Goal: Task Accomplishment & Management: Use online tool/utility

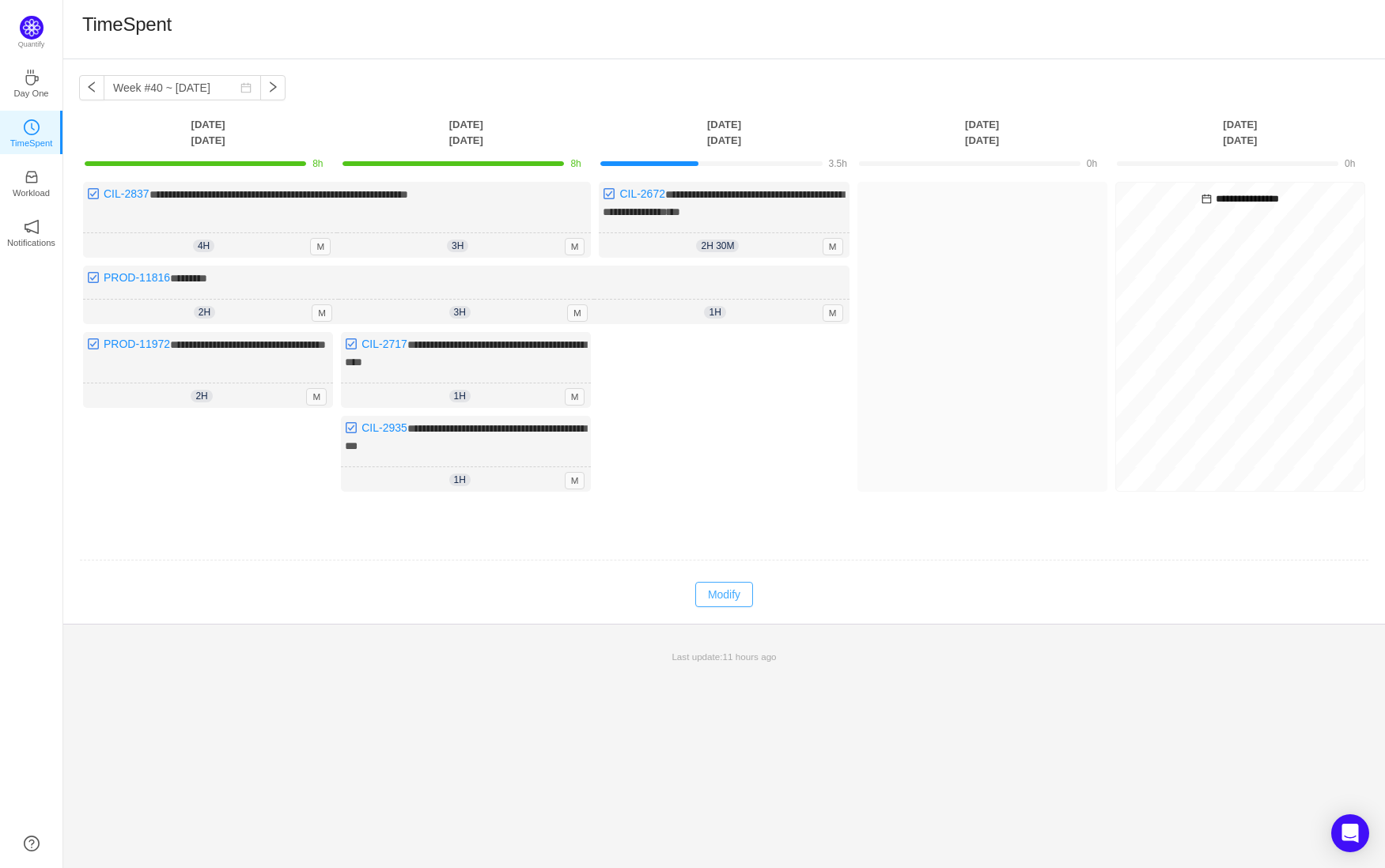
click at [727, 598] on button "Modify" at bounding box center [724, 595] width 58 height 25
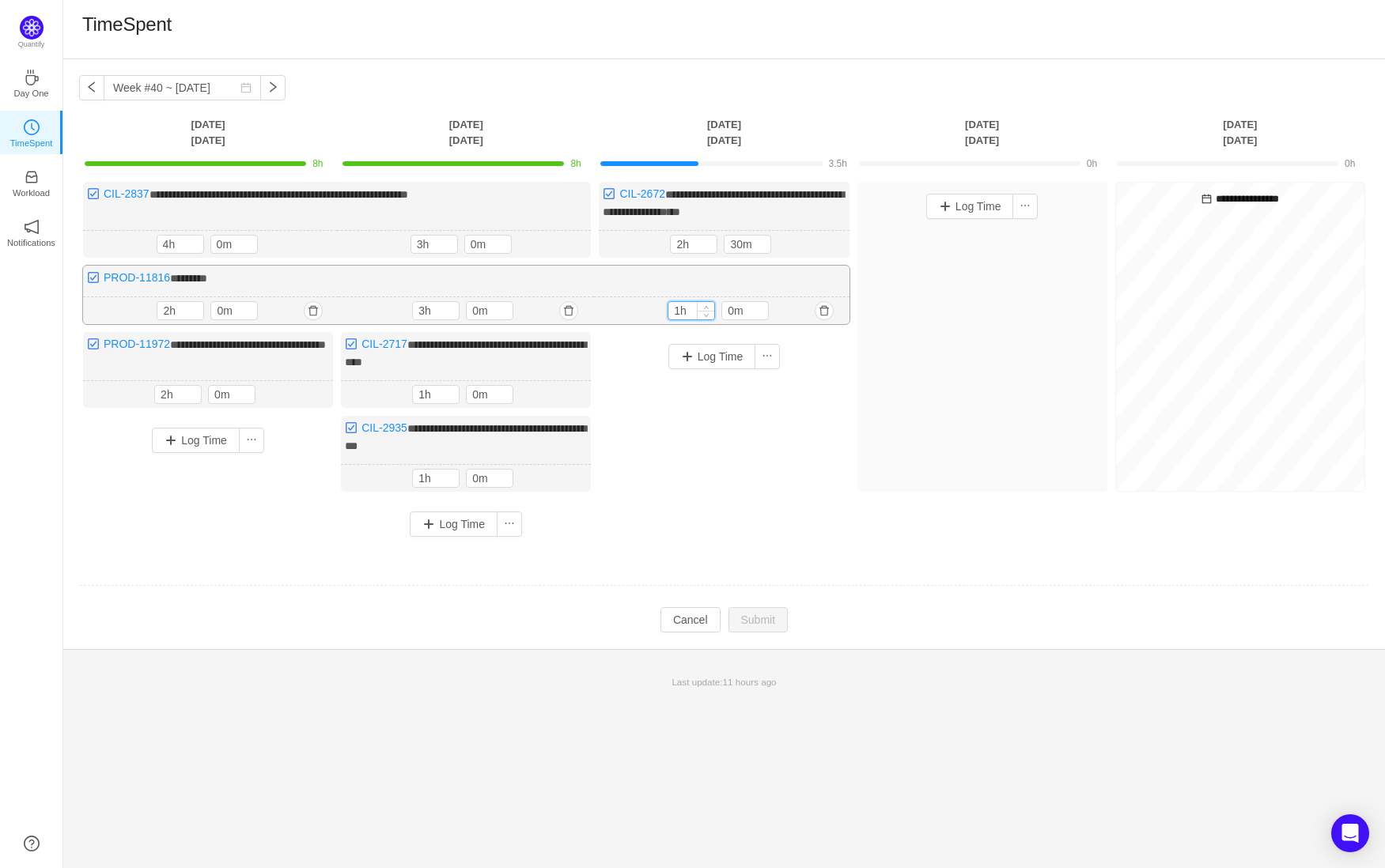
click at [682, 303] on input "1h" at bounding box center [691, 311] width 45 height 17
type input "2h"
click at [765, 621] on button "Submit" at bounding box center [758, 621] width 60 height 25
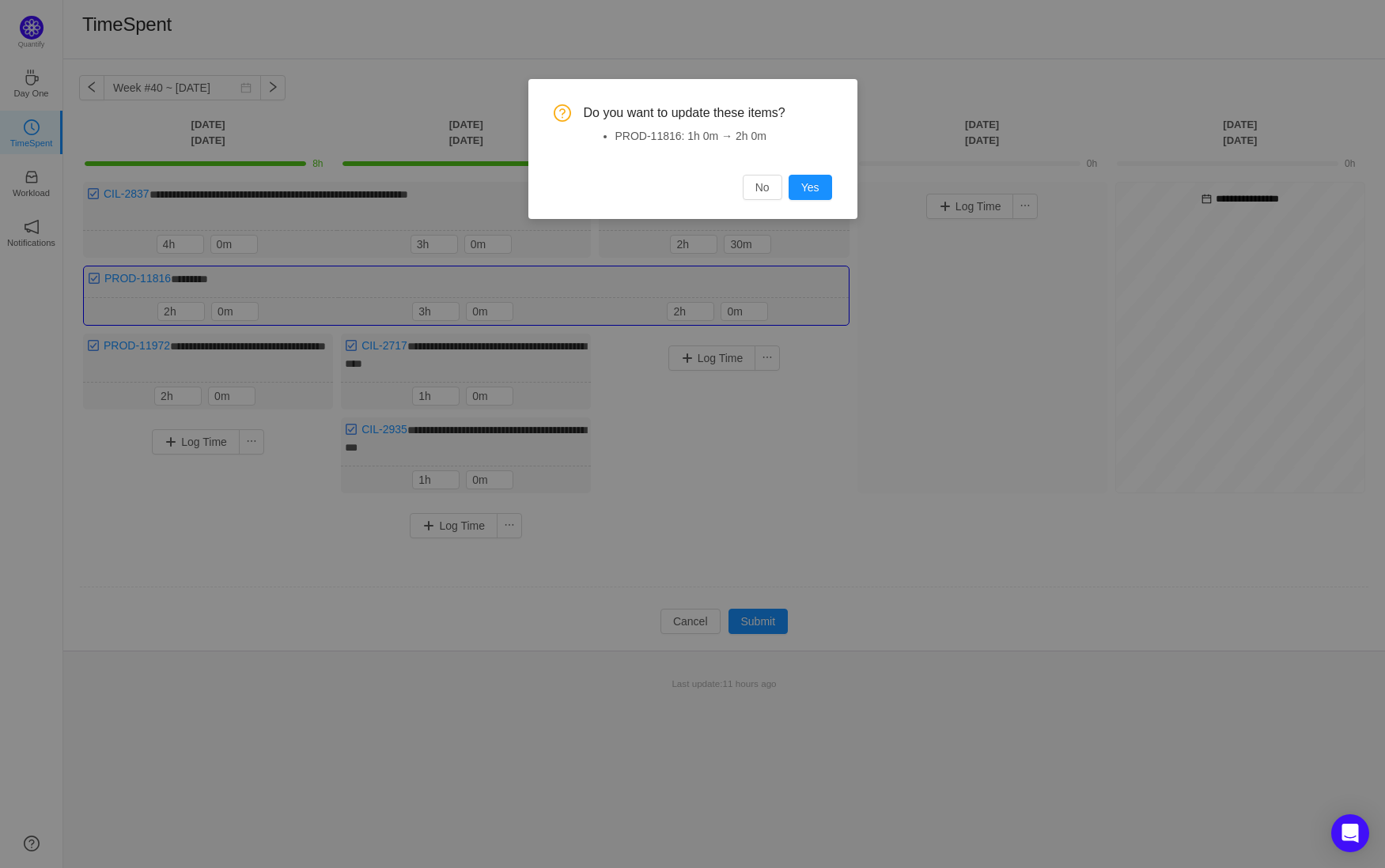
click at [816, 166] on div "Do you want to update these items? PROD-11816: 1h 0m → 2h 0m No Yes" at bounding box center [692, 152] width 278 height 95
click at [816, 181] on button "Yes" at bounding box center [810, 187] width 44 height 25
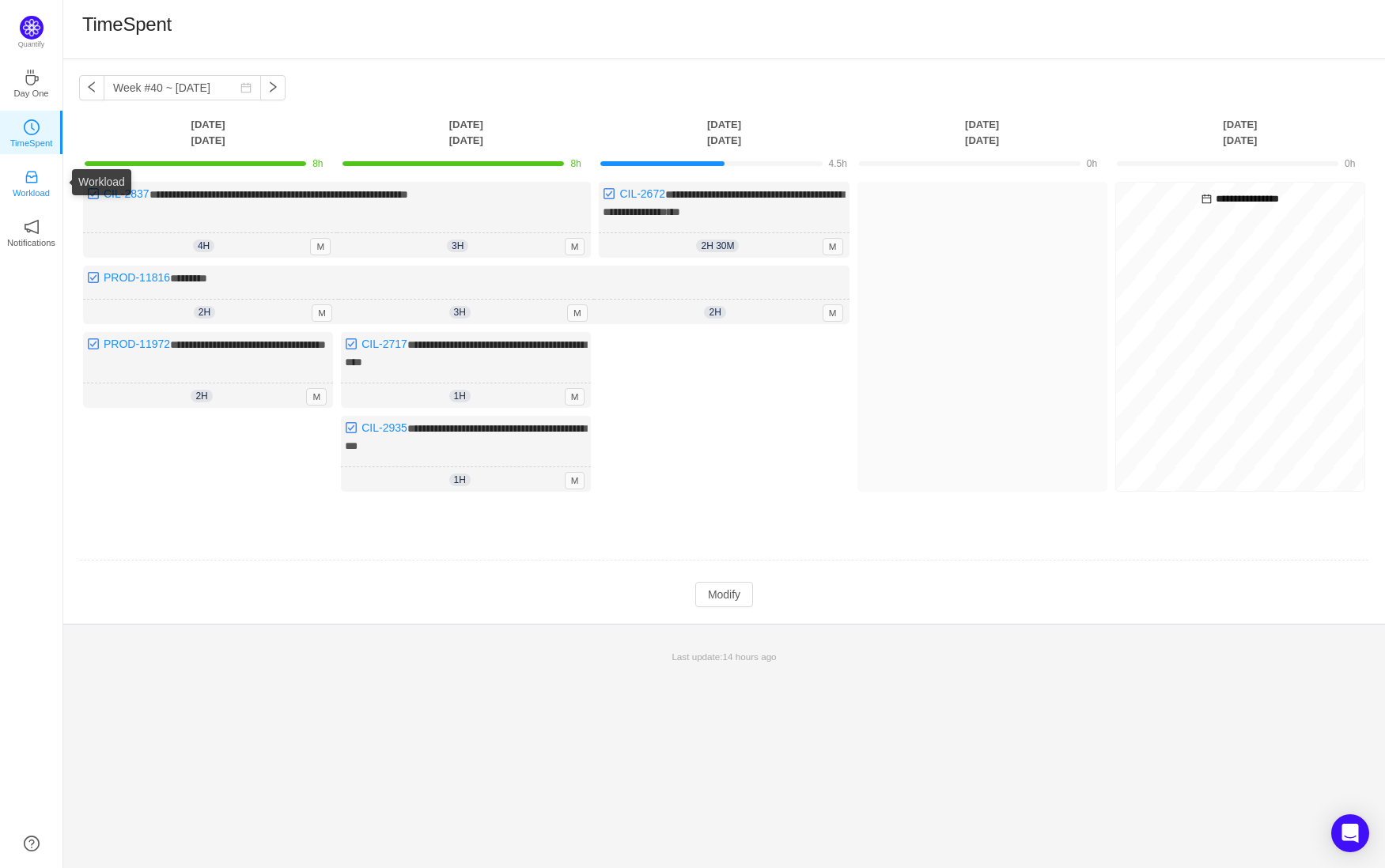
click at [30, 198] on p "Workload" at bounding box center [31, 193] width 37 height 15
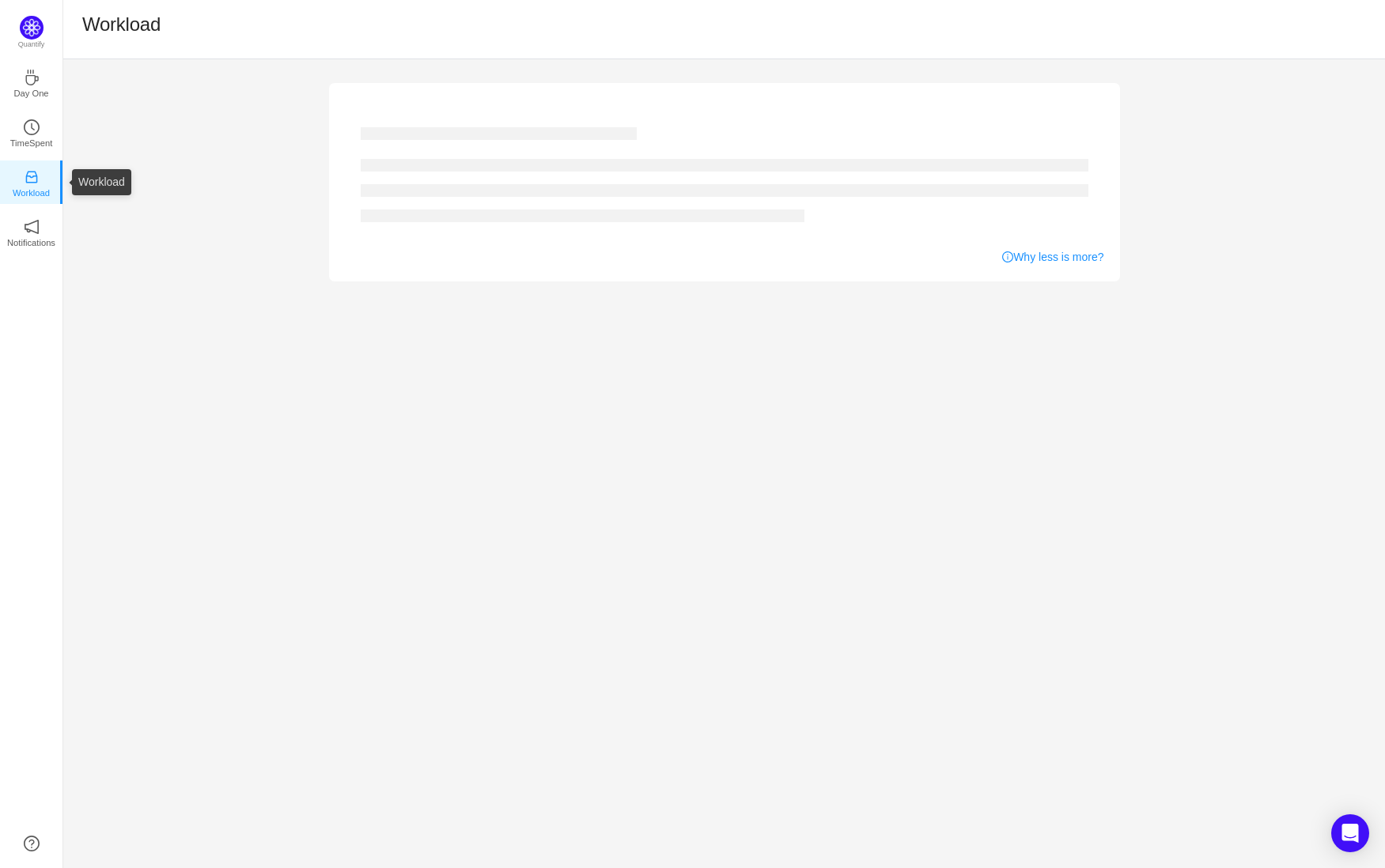
click at [24, 174] on link "Workload" at bounding box center [31, 182] width 15 height 15
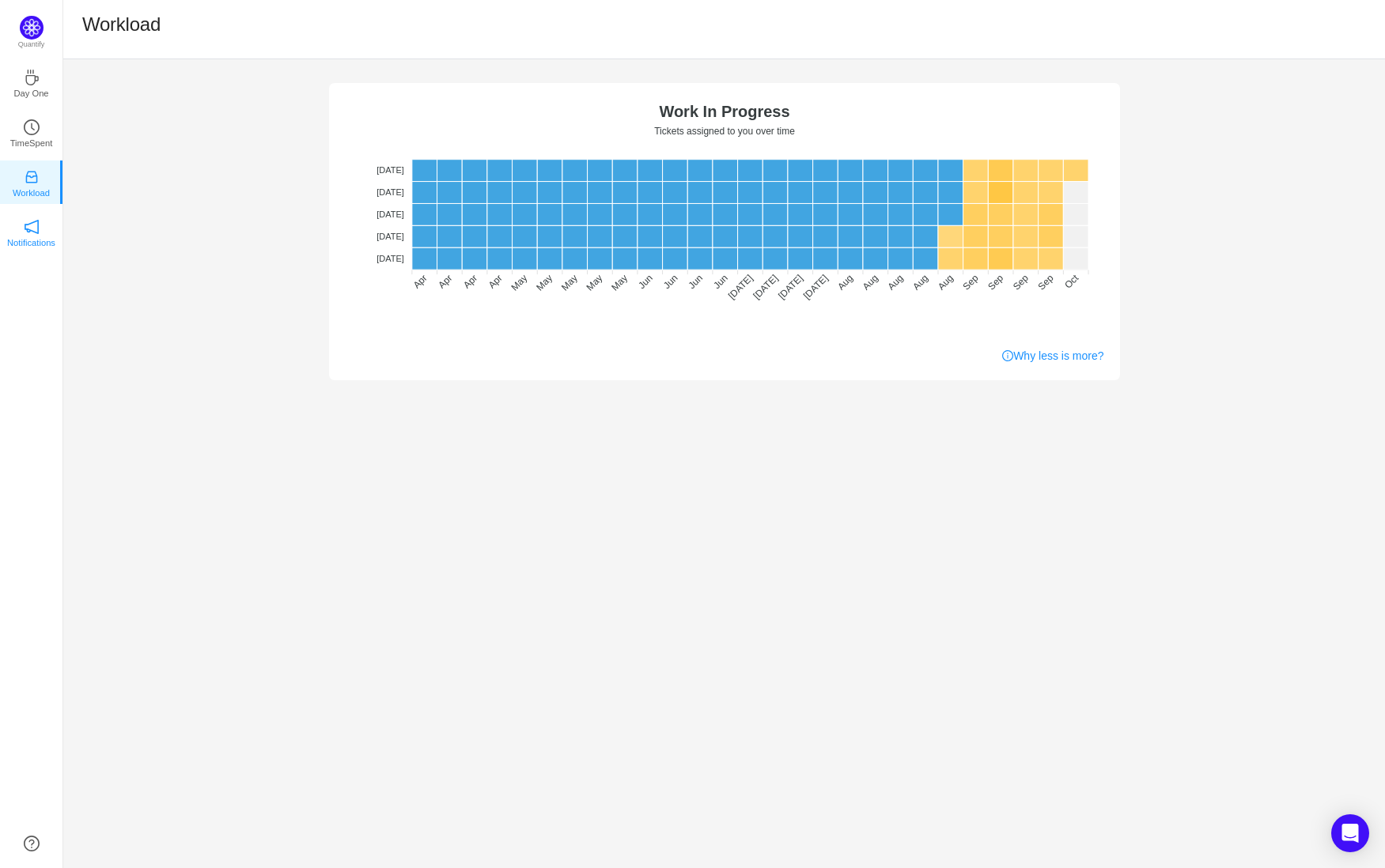
click at [36, 230] on icon "icon: notification" at bounding box center [31, 226] width 15 height 15
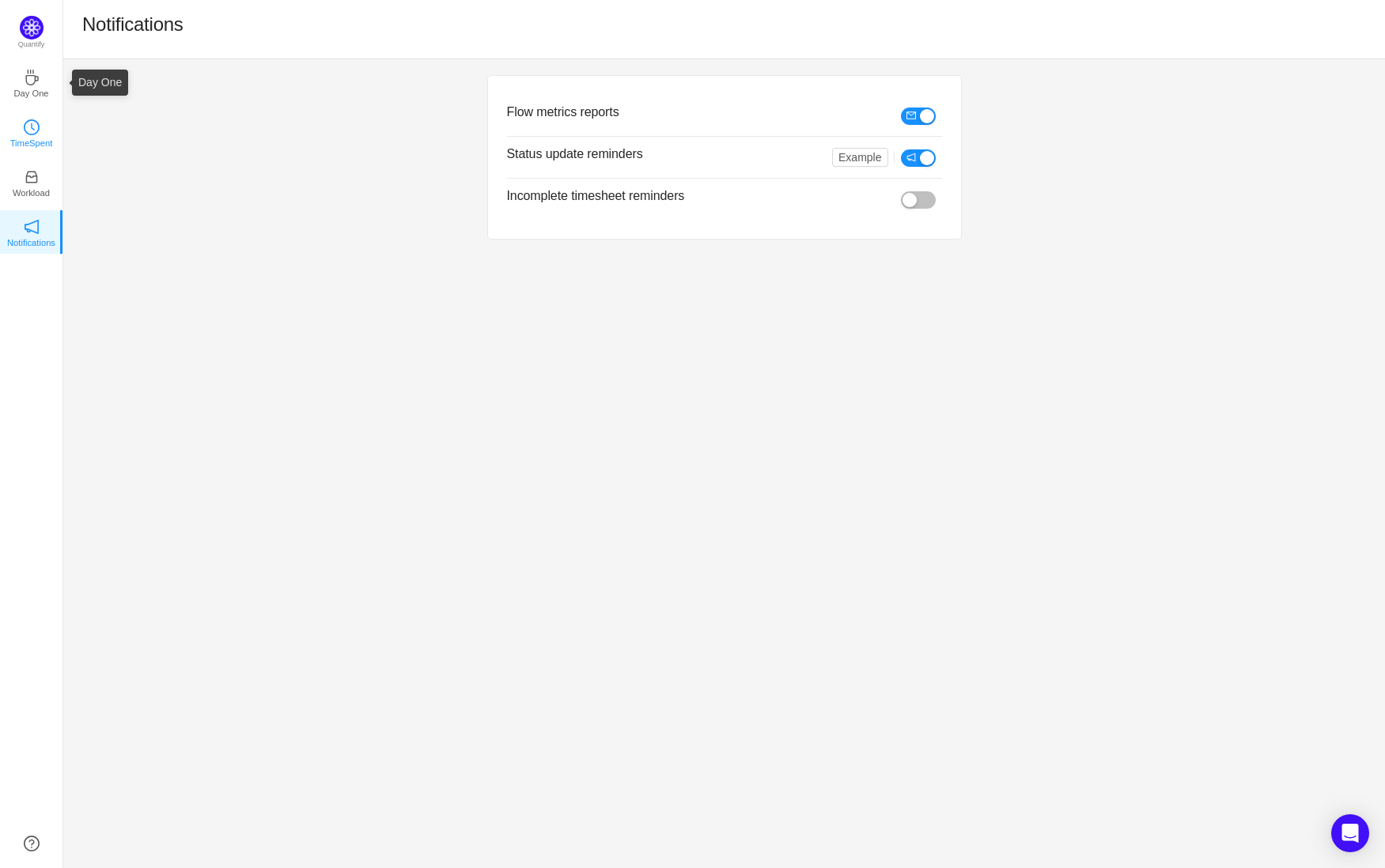
click at [25, 123] on icon "icon: clock-circle" at bounding box center [31, 126] width 15 height 15
